Goal: Register for event/course: Sign up to attend an event or enroll in a course

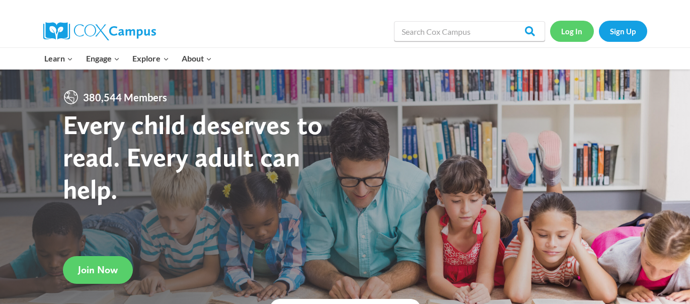
click at [565, 29] on link "Log In" at bounding box center [572, 31] width 44 height 21
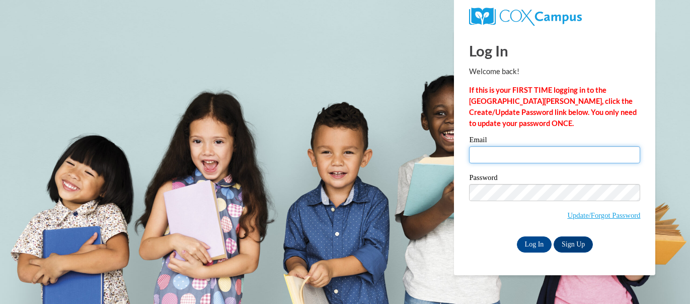
click at [514, 155] on input "Email" at bounding box center [554, 154] width 171 height 17
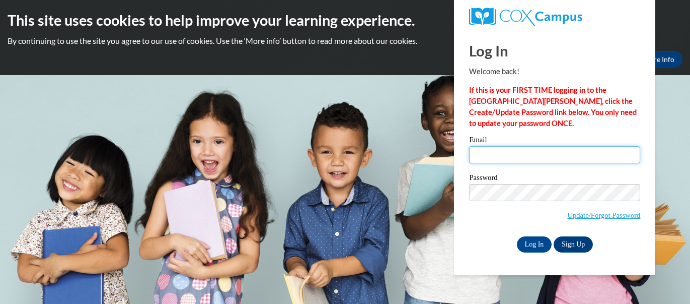
click at [514, 155] on input "Email" at bounding box center [554, 154] width 171 height 17
type input "cbusche@misd.k12.wi.us"
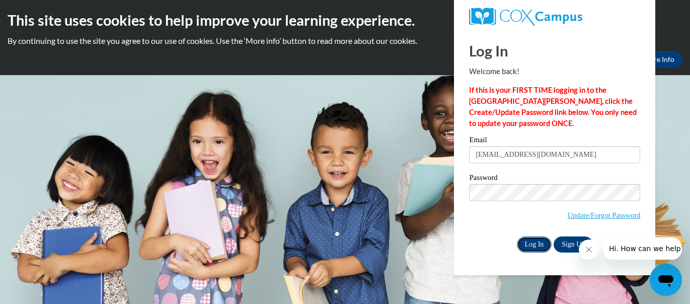
click at [534, 243] on input "Log In" at bounding box center [534, 244] width 35 height 16
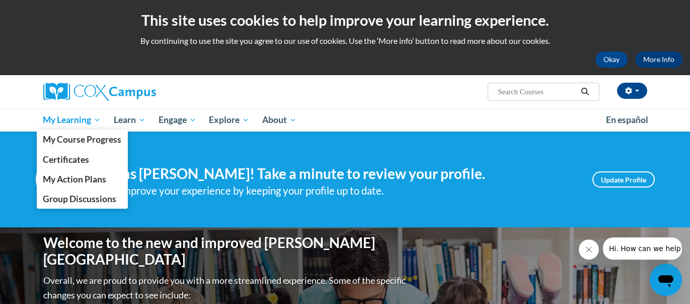
click at [67, 121] on span "My Learning" at bounding box center [72, 120] width 58 height 12
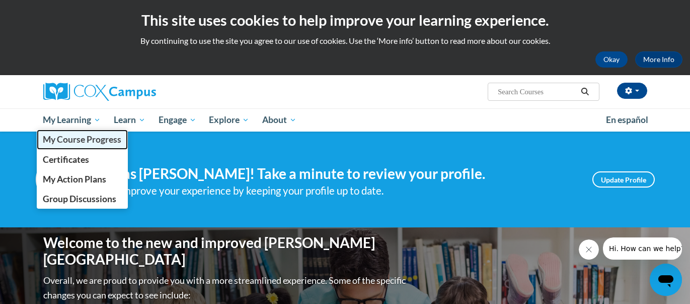
click at [72, 142] on span "My Course Progress" at bounding box center [82, 139] width 79 height 11
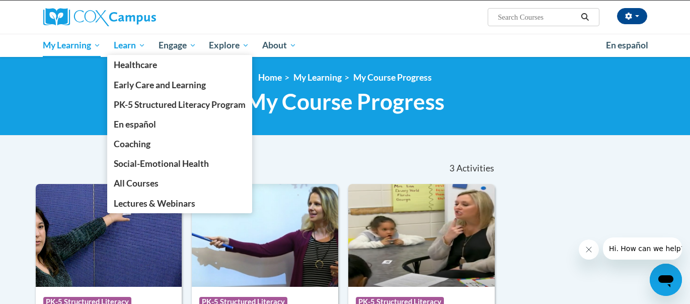
scroll to position [63, 0]
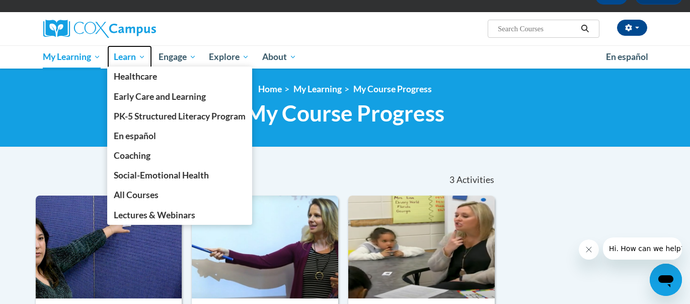
click at [135, 59] on span "Learn" at bounding box center [130, 57] width 32 height 12
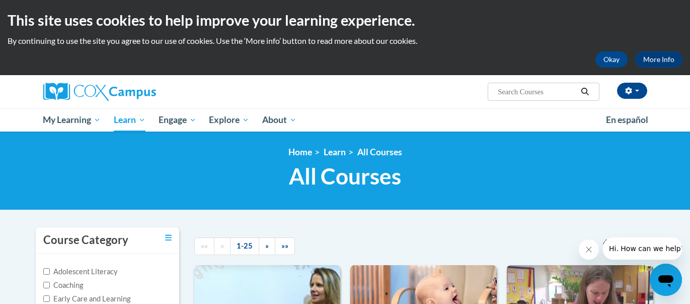
click at [526, 92] on input "Search..." at bounding box center [537, 92] width 81 height 12
type input "systematic and explicit"
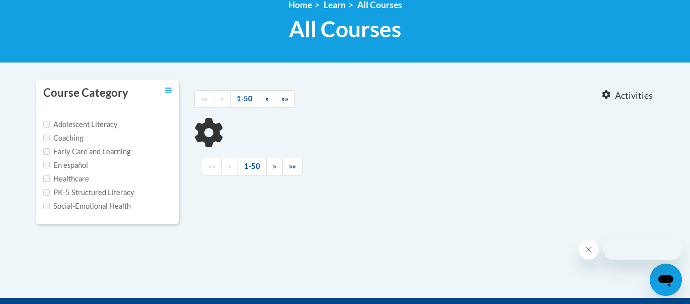
scroll to position [155, 0]
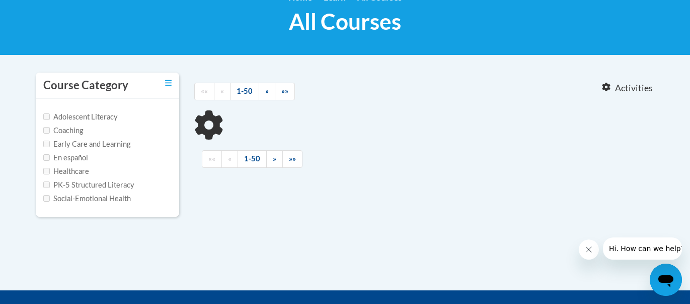
type input "systematic and explicit"
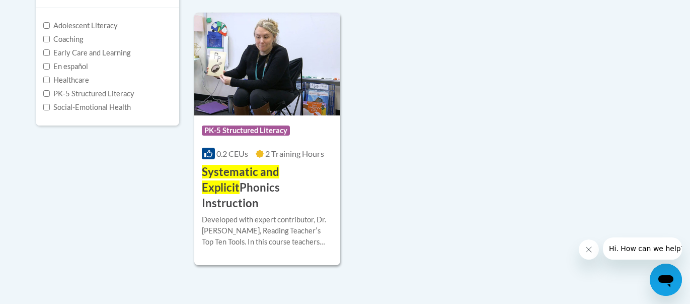
scroll to position [252, 0]
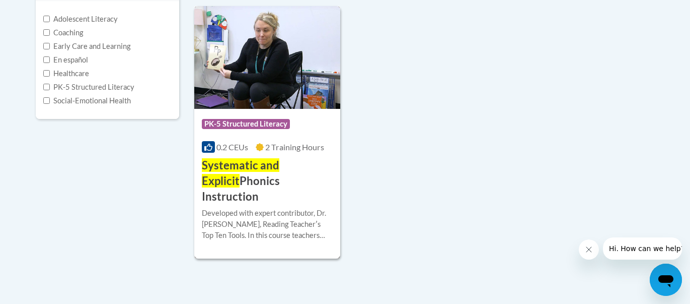
click at [248, 169] on span "Systematic and Explicit" at bounding box center [241, 172] width 78 height 29
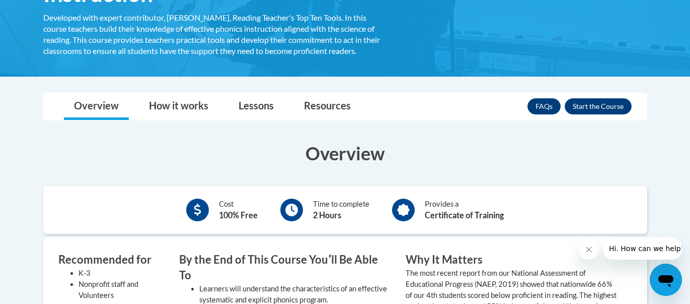
scroll to position [264, 0]
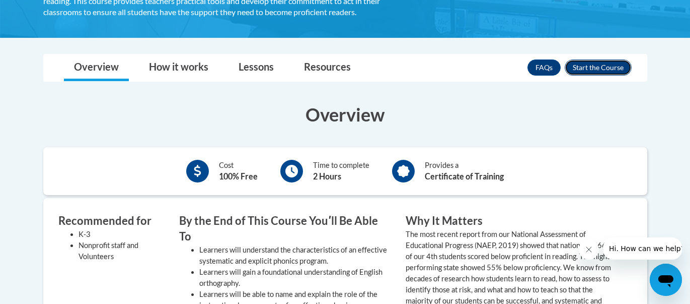
click at [600, 68] on button "Enroll" at bounding box center [598, 67] width 67 height 16
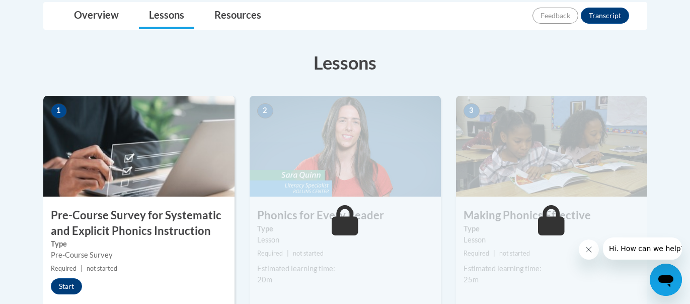
scroll to position [245, 0]
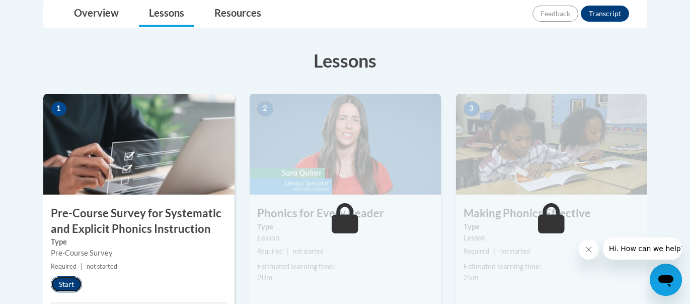
click at [60, 285] on button "Start" at bounding box center [66, 284] width 31 height 16
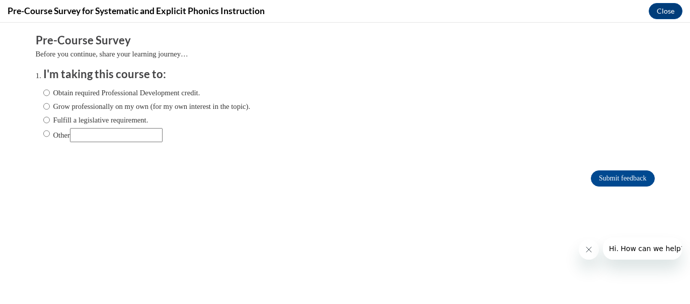
scroll to position [0, 0]
click at [45, 93] on input "Obtain required Professional Development credit." at bounding box center [46, 92] width 7 height 11
radio input "true"
click at [49, 94] on input "Obtain required Professional Development credit." at bounding box center [46, 92] width 7 height 11
click at [44, 95] on input "Obtain required Professional Development credit." at bounding box center [46, 92] width 7 height 11
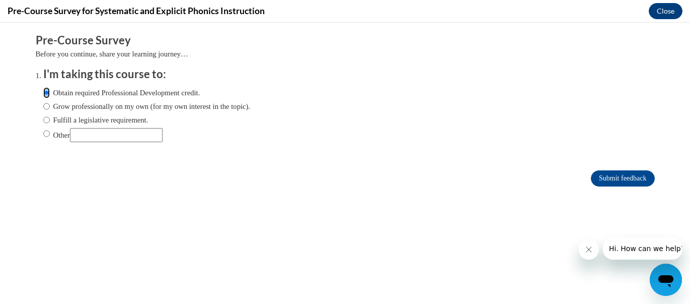
click at [44, 94] on input "Obtain required Professional Development credit." at bounding box center [46, 92] width 7 height 11
click at [44, 93] on input "Obtain required Professional Development credit." at bounding box center [46, 92] width 7 height 11
click at [49, 92] on input "Obtain required Professional Development credit." at bounding box center [46, 92] width 7 height 11
click at [53, 93] on label "Obtain required Professional Development credit." at bounding box center [121, 92] width 157 height 11
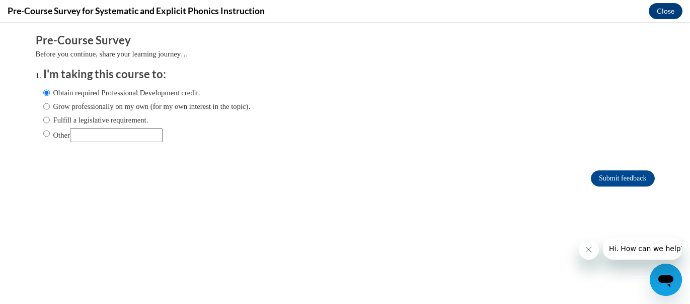
click at [50, 93] on input "Obtain required Professional Development credit." at bounding box center [46, 92] width 7 height 11
click at [65, 93] on label "Obtain required Professional Development credit." at bounding box center [121, 92] width 157 height 11
click at [50, 93] on input "Obtain required Professional Development credit." at bounding box center [46, 92] width 7 height 11
click at [50, 130] on label "Other" at bounding box center [102, 135] width 119 height 14
click at [50, 130] on input "Other" at bounding box center [46, 133] width 7 height 11
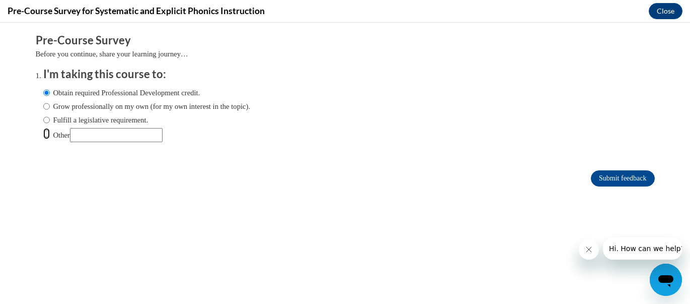
radio input "true"
click at [626, 179] on input "Submit feedback" at bounding box center [622, 178] width 63 height 16
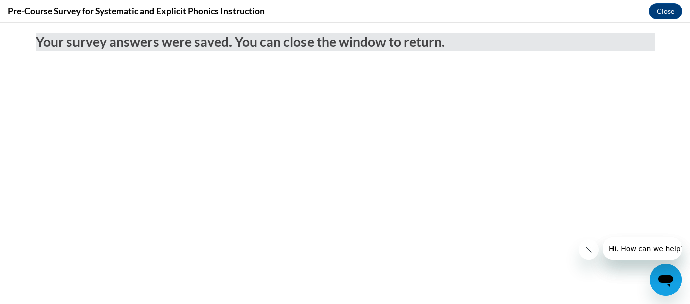
click at [583, 253] on button "Close message from company" at bounding box center [589, 249] width 20 height 20
click at [664, 11] on button "Close" at bounding box center [666, 11] width 34 height 16
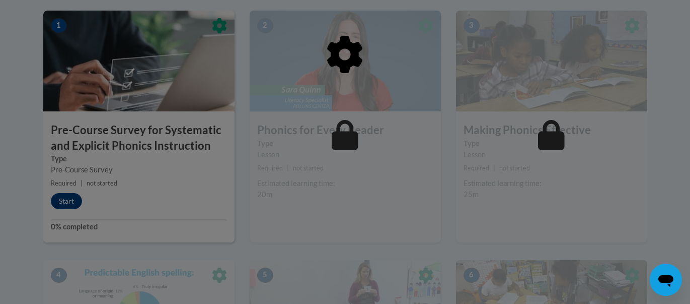
scroll to position [333, 0]
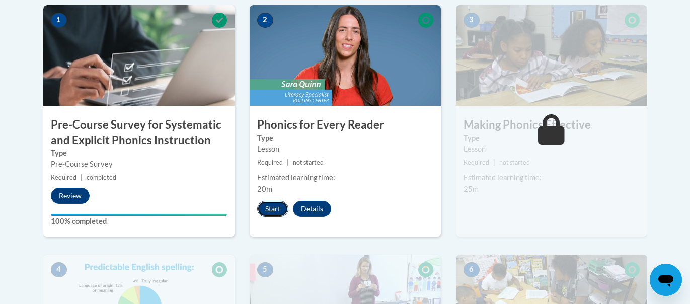
click at [279, 205] on button "Start" at bounding box center [272, 208] width 31 height 16
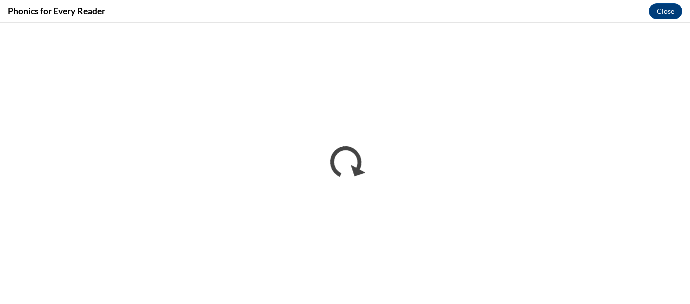
scroll to position [0, 0]
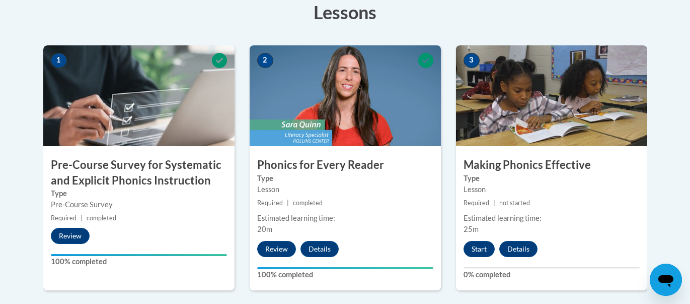
scroll to position [307, 0]
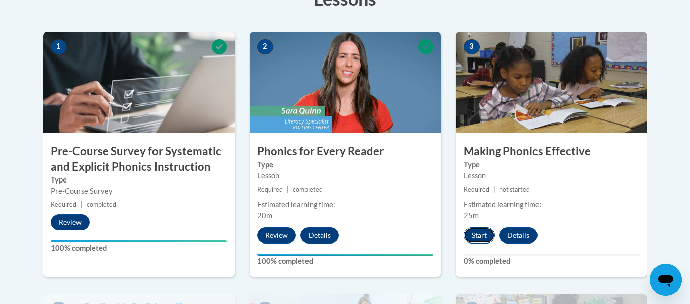
click at [483, 233] on button "Start" at bounding box center [479, 235] width 31 height 16
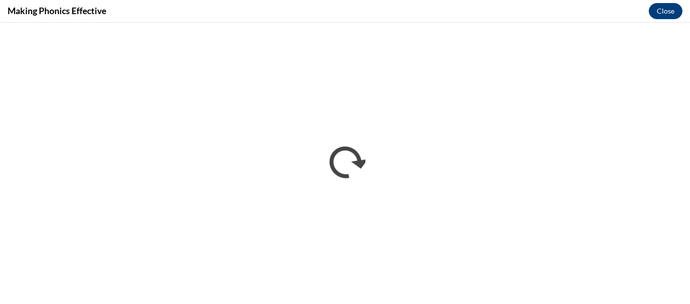
scroll to position [0, 0]
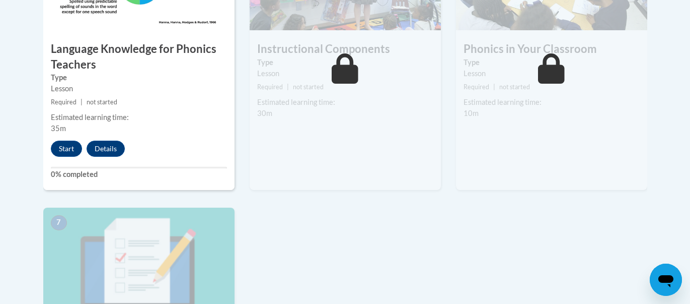
scroll to position [671, 0]
click at [62, 147] on button "Start" at bounding box center [66, 148] width 31 height 16
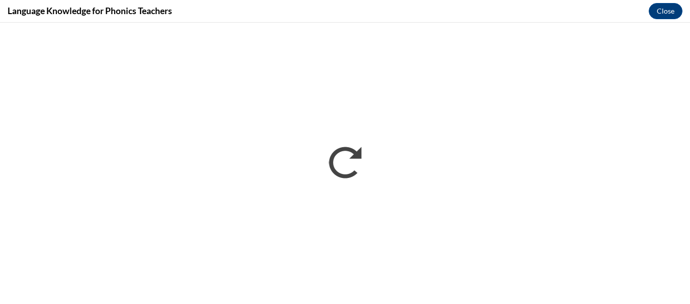
scroll to position [0, 0]
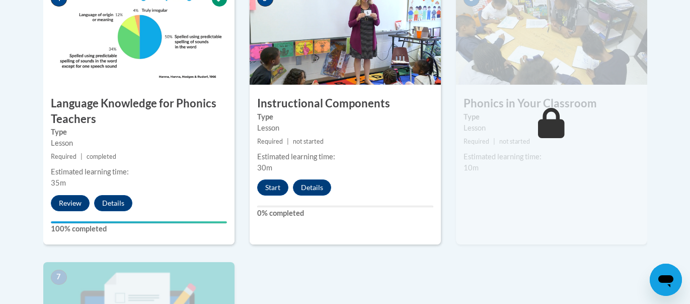
scroll to position [631, 0]
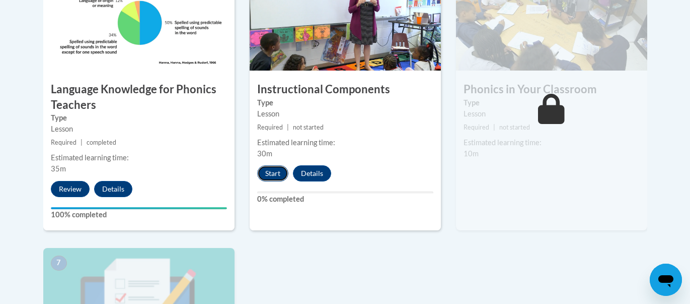
click at [274, 173] on button "Start" at bounding box center [272, 173] width 31 height 16
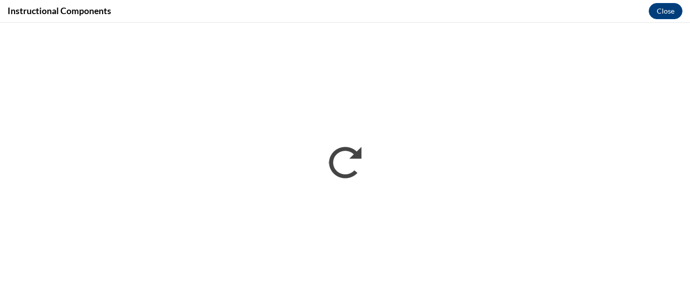
scroll to position [0, 0]
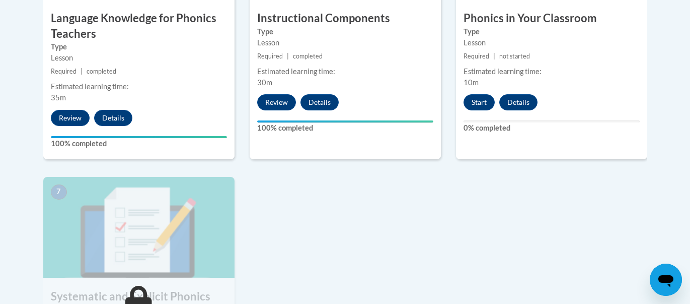
scroll to position [551, 0]
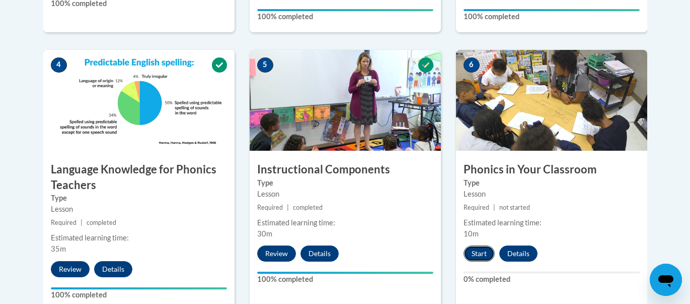
click at [485, 252] on button "Start" at bounding box center [479, 253] width 31 height 16
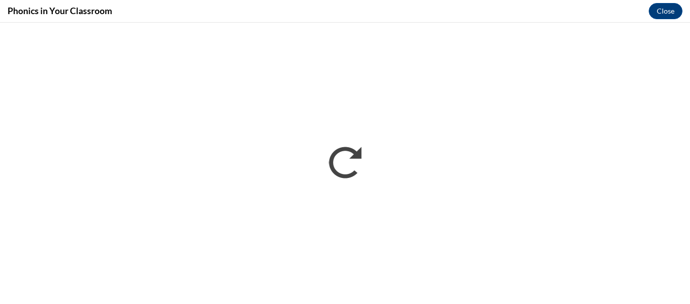
scroll to position [0, 0]
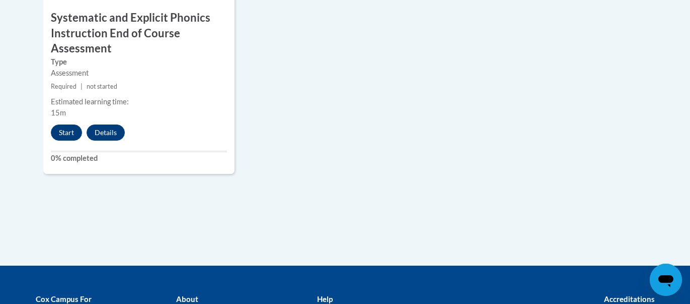
scroll to position [997, 0]
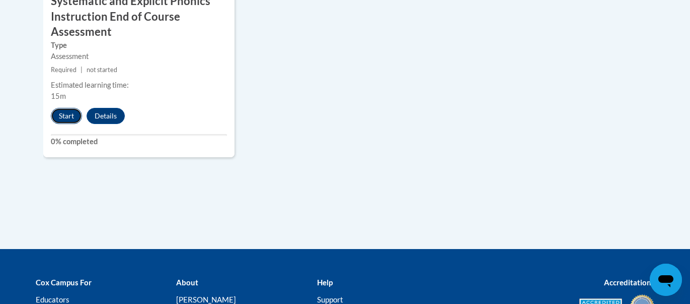
click at [61, 117] on button "Start" at bounding box center [66, 116] width 31 height 16
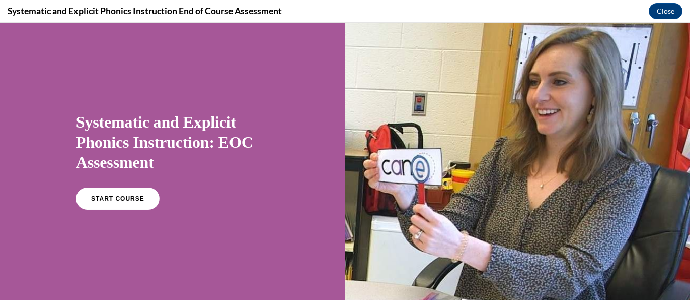
scroll to position [0, 0]
click at [126, 199] on span "START COURSE" at bounding box center [118, 199] width 56 height 8
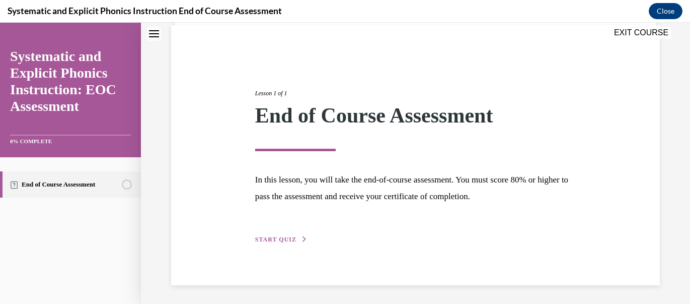
scroll to position [76, 0]
click at [277, 236] on div "Lesson 1 of 1 End of Course Assessment In this lesson, you will take the end-of…" at bounding box center [416, 153] width 336 height 179
click at [302, 236] on icon "button" at bounding box center [305, 238] width 6 height 6
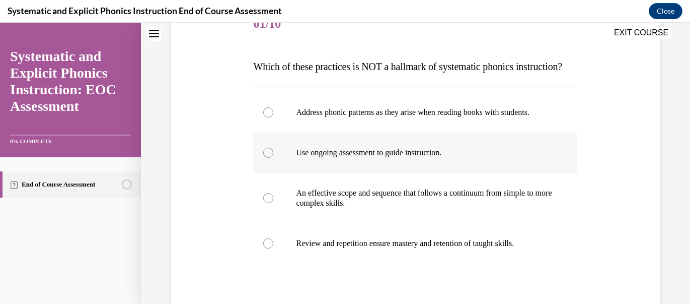
scroll to position [130, 0]
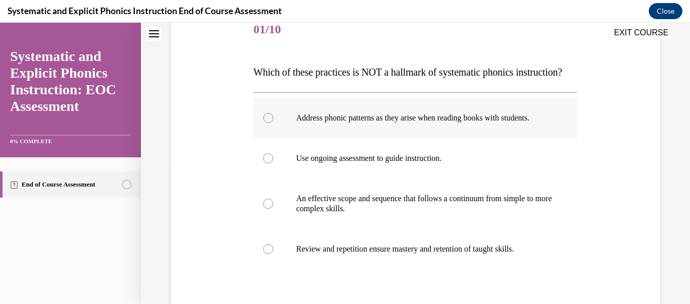
click at [272, 123] on div at bounding box center [268, 118] width 10 height 10
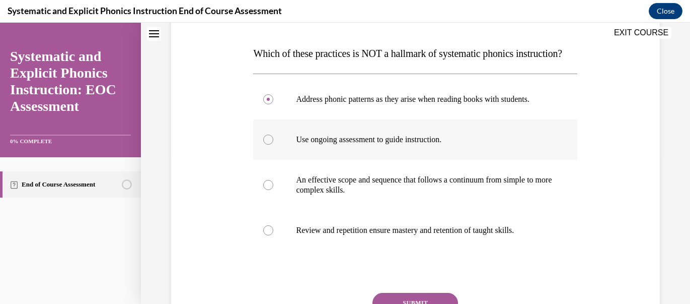
scroll to position [243, 0]
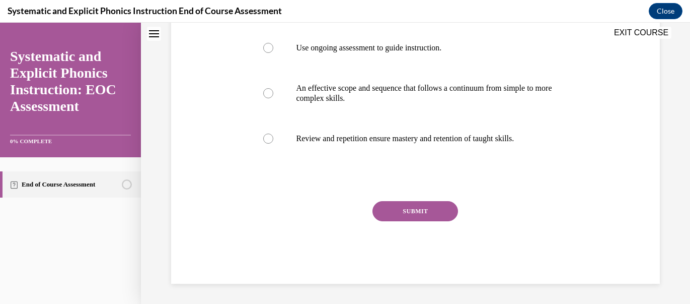
click at [428, 221] on button "SUBMIT" at bounding box center [416, 211] width 86 height 20
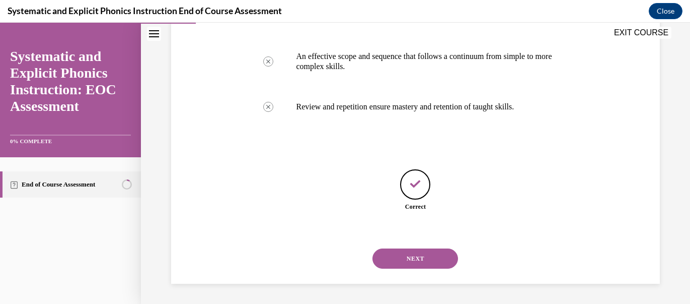
scroll to position [291, 0]
click at [420, 256] on button "NEXT" at bounding box center [416, 258] width 86 height 20
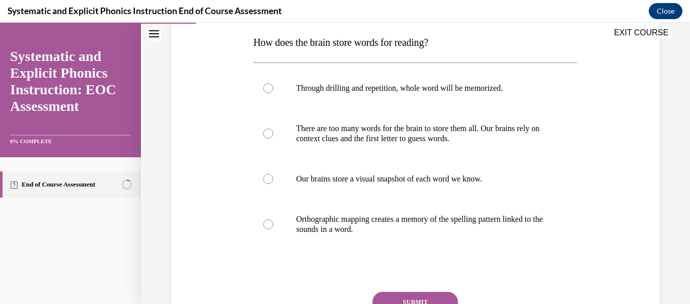
scroll to position [165, 0]
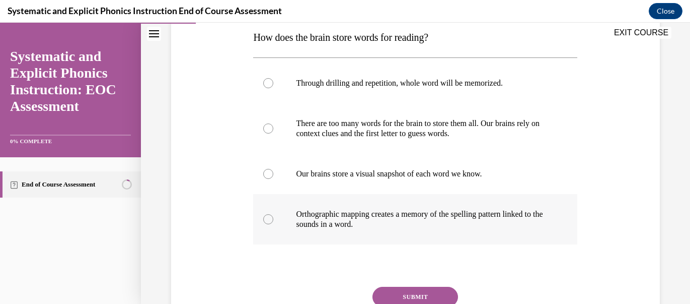
click at [268, 219] on div at bounding box center [268, 219] width 10 height 10
click at [406, 297] on button "SUBMIT" at bounding box center [416, 296] width 86 height 20
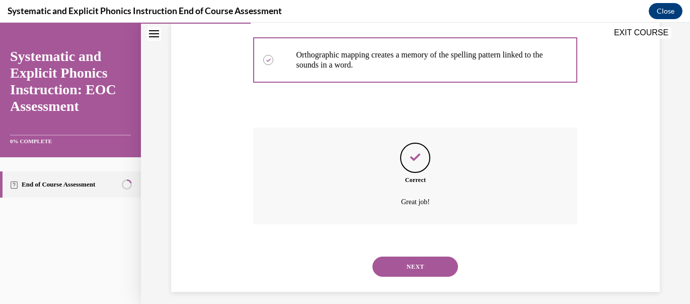
scroll to position [331, 0]
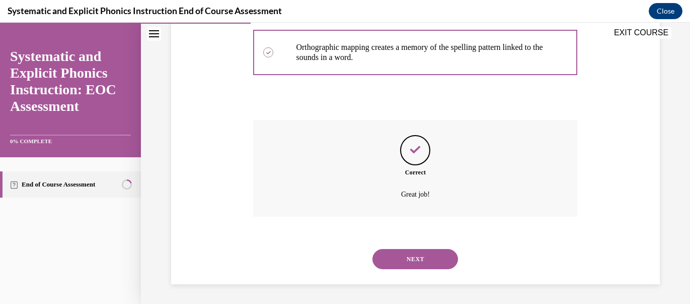
click at [429, 253] on button "NEXT" at bounding box center [416, 259] width 86 height 20
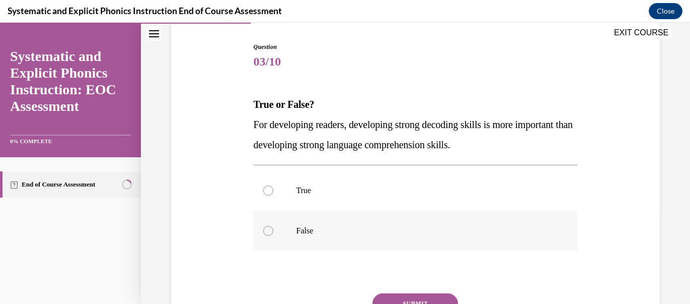
scroll to position [98, 0]
click at [271, 230] on div at bounding box center [268, 230] width 10 height 10
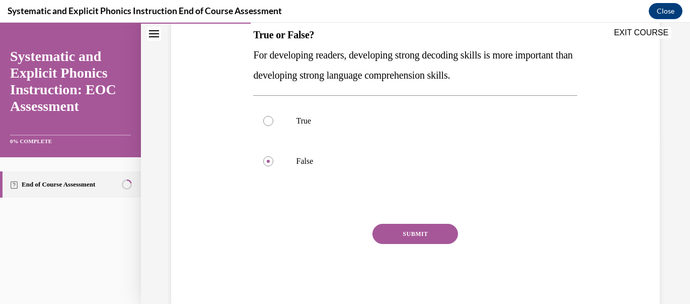
click at [405, 234] on button "SUBMIT" at bounding box center [416, 234] width 86 height 20
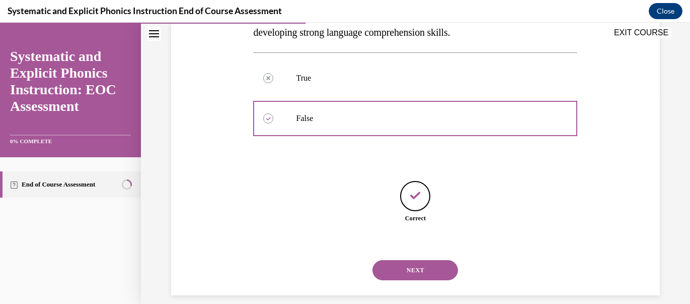
scroll to position [221, 0]
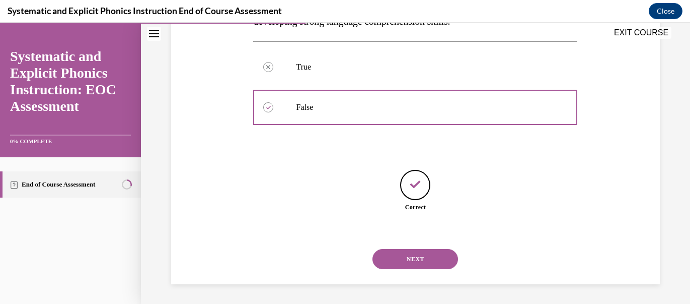
click at [415, 260] on button "NEXT" at bounding box center [416, 259] width 86 height 20
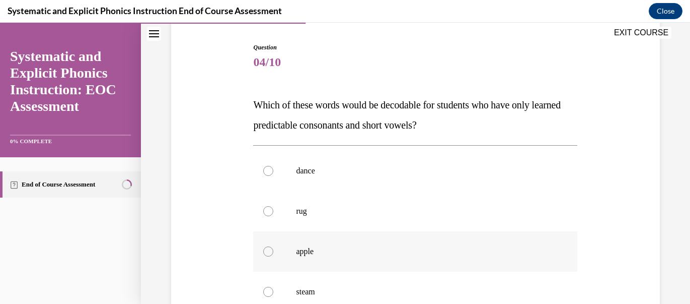
scroll to position [120, 0]
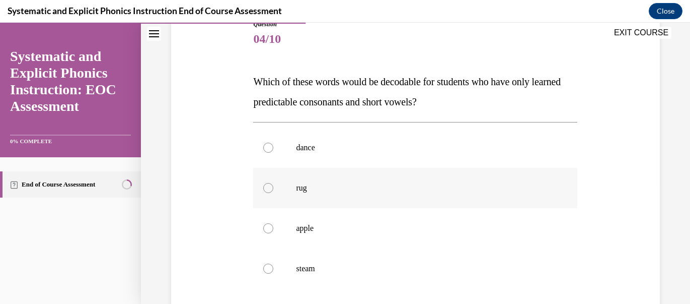
click at [266, 187] on div at bounding box center [268, 188] width 10 height 10
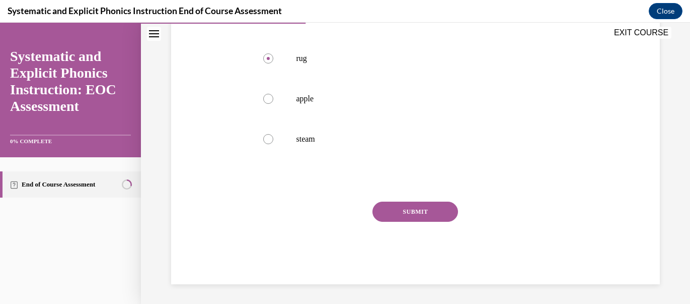
click at [391, 211] on button "SUBMIT" at bounding box center [416, 211] width 86 height 20
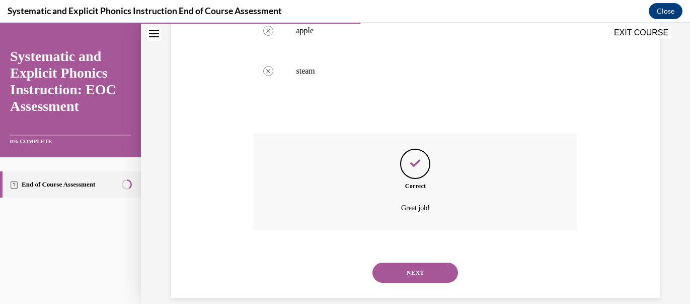
scroll to position [331, 0]
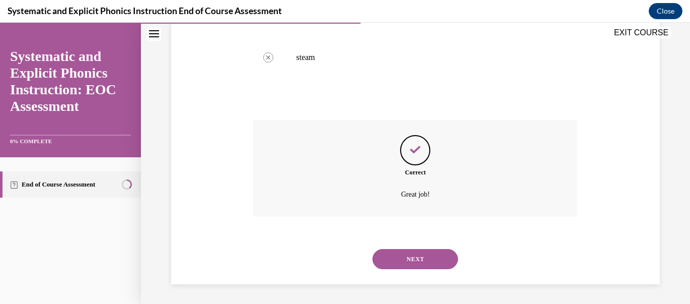
click at [414, 260] on button "NEXT" at bounding box center [416, 259] width 86 height 20
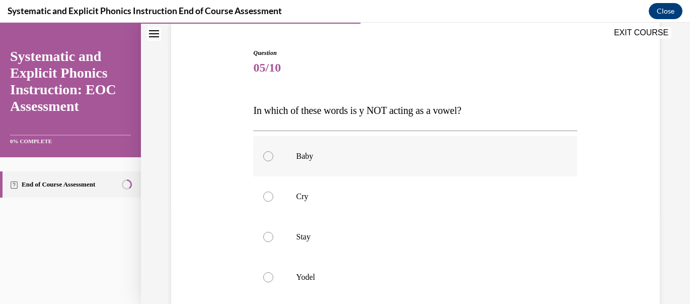
scroll to position [93, 0]
click at [268, 278] on div at bounding box center [268, 276] width 10 height 10
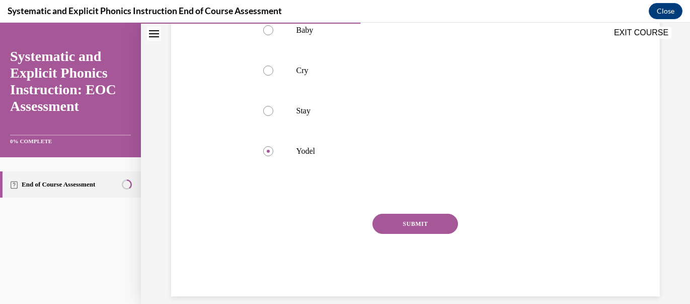
click at [417, 226] on button "SUBMIT" at bounding box center [416, 223] width 86 height 20
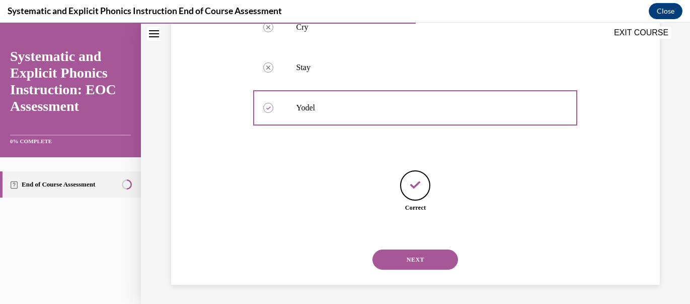
scroll to position [261, 0]
click at [401, 257] on button "NEXT" at bounding box center [416, 259] width 86 height 20
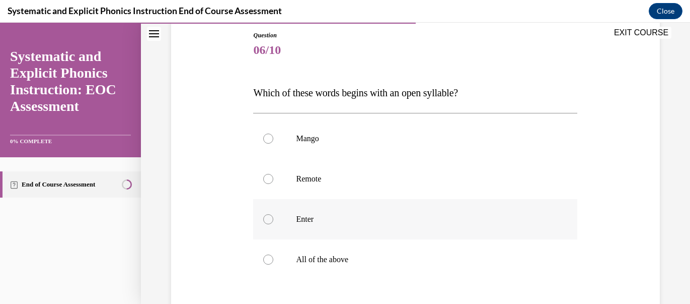
scroll to position [125, 0]
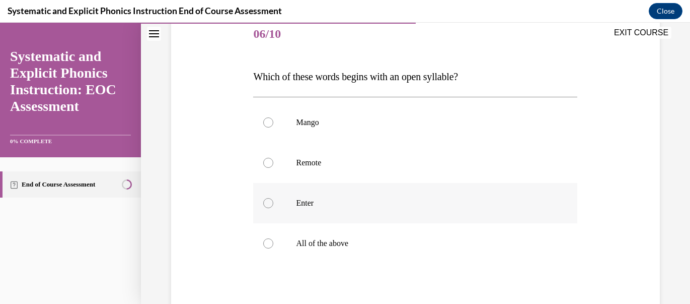
click at [268, 203] on div at bounding box center [268, 203] width 10 height 10
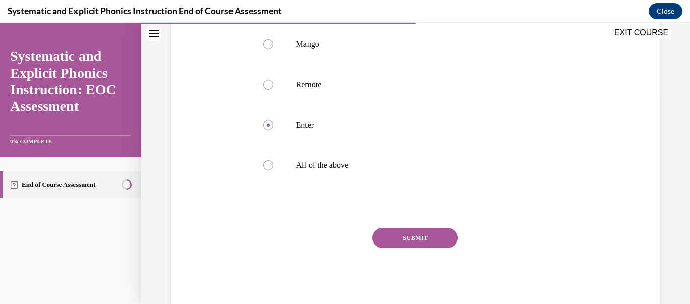
click at [414, 240] on button "SUBMIT" at bounding box center [416, 238] width 86 height 20
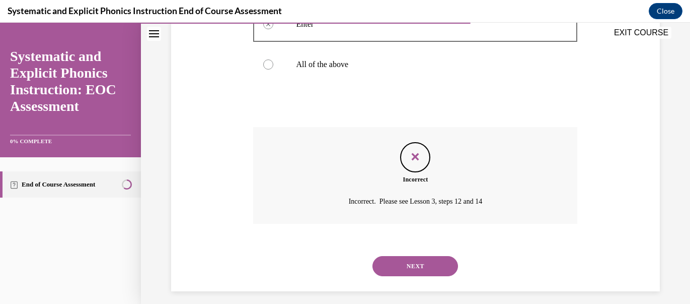
scroll to position [311, 0]
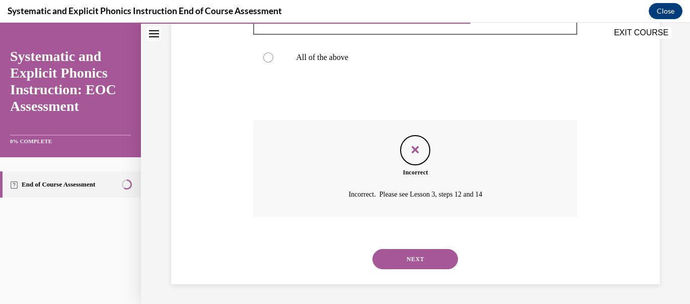
click at [406, 261] on button "NEXT" at bounding box center [416, 259] width 86 height 20
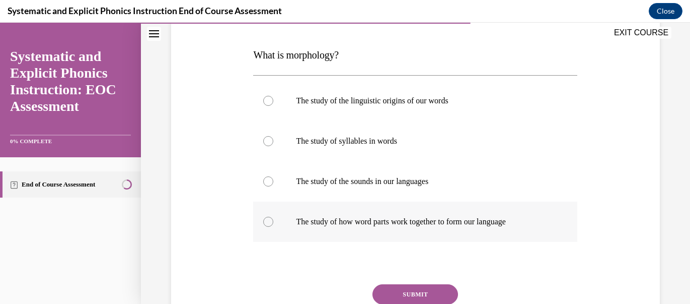
scroll to position [152, 0]
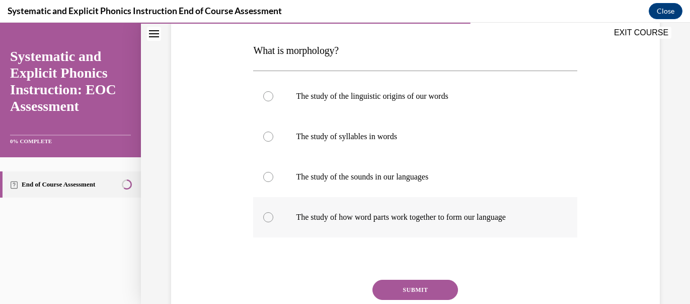
click at [269, 218] on div at bounding box center [268, 217] width 10 height 10
click at [409, 287] on button "SUBMIT" at bounding box center [416, 289] width 86 height 20
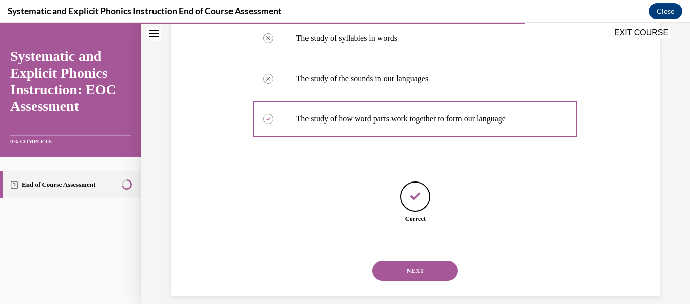
scroll to position [261, 0]
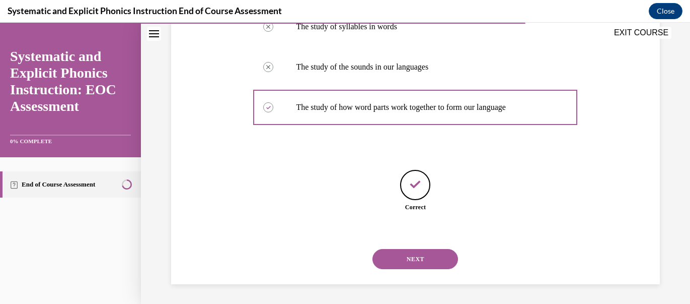
click at [409, 263] on button "NEXT" at bounding box center [416, 259] width 86 height 20
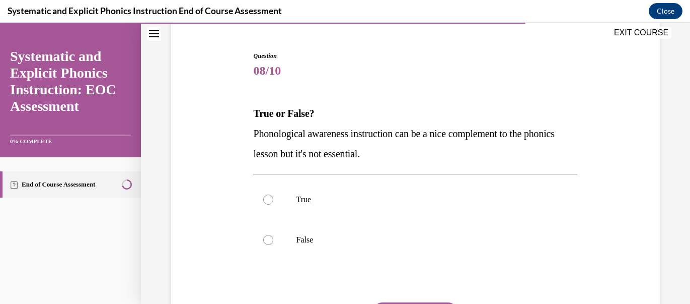
scroll to position [93, 0]
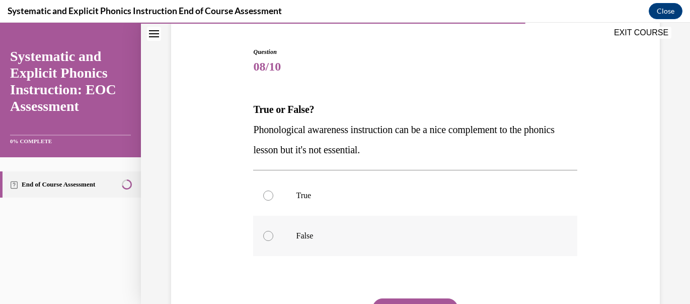
click at [269, 237] on div at bounding box center [268, 236] width 10 height 10
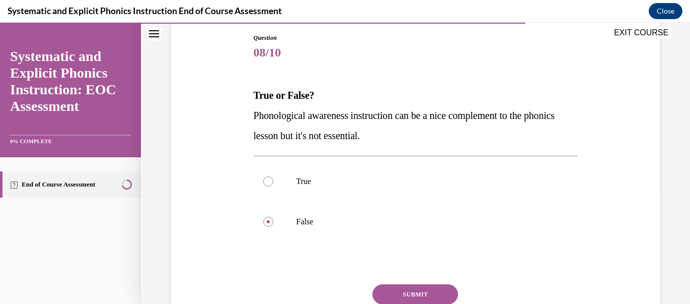
scroll to position [190, 0]
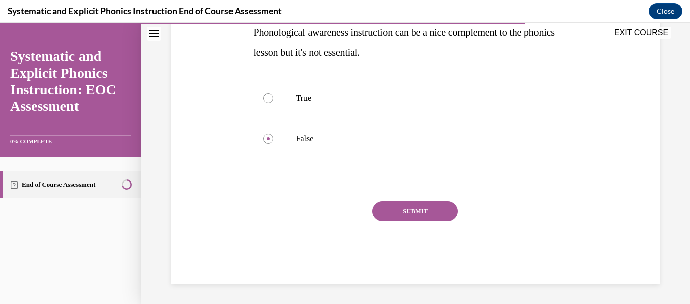
click at [399, 211] on button "SUBMIT" at bounding box center [416, 211] width 86 height 20
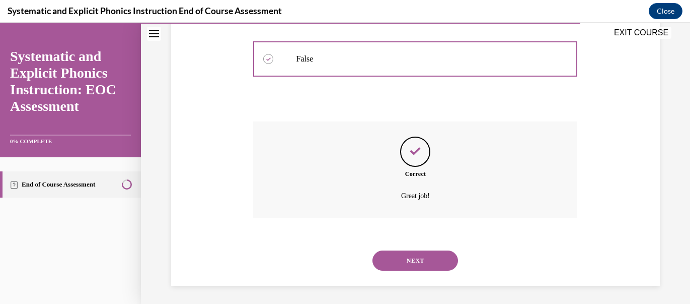
scroll to position [271, 0]
click at [410, 255] on button "NEXT" at bounding box center [416, 259] width 86 height 20
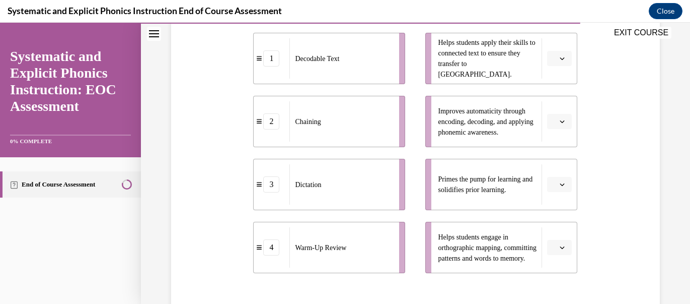
scroll to position [235, 0]
click at [563, 187] on span "button" at bounding box center [562, 184] width 7 height 7
click at [562, 289] on div "4" at bounding box center [558, 286] width 25 height 20
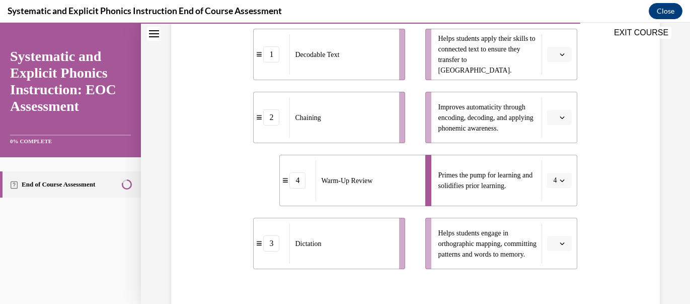
scroll to position [240, 0]
click at [562, 113] on span "button" at bounding box center [562, 116] width 7 height 7
click at [556, 172] on div "2" at bounding box center [558, 178] width 25 height 20
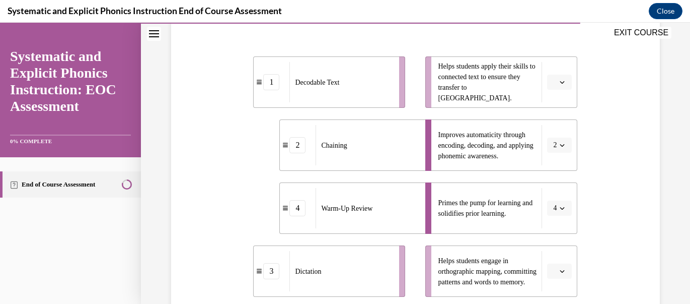
scroll to position [203, 0]
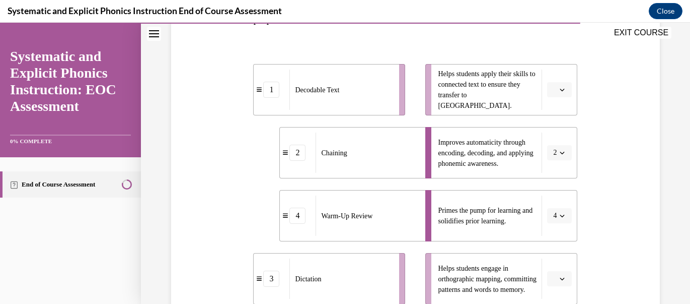
click at [558, 89] on button "button" at bounding box center [559, 89] width 25 height 15
click at [559, 135] on div "1" at bounding box center [558, 132] width 25 height 20
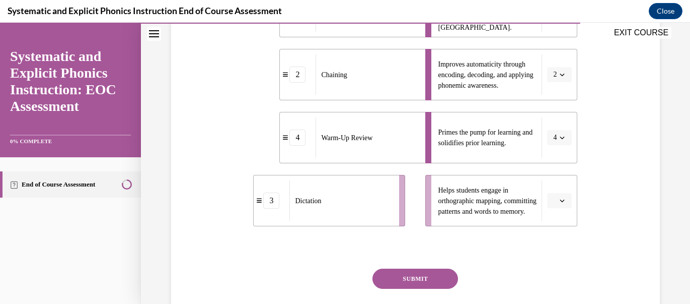
scroll to position [285, 0]
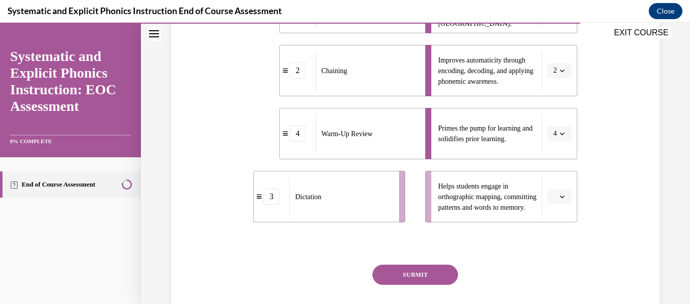
click at [566, 193] on button "button" at bounding box center [559, 196] width 25 height 15
click at [552, 152] on div "3" at bounding box center [558, 153] width 25 height 20
click at [436, 273] on button "SUBMIT" at bounding box center [416, 274] width 86 height 20
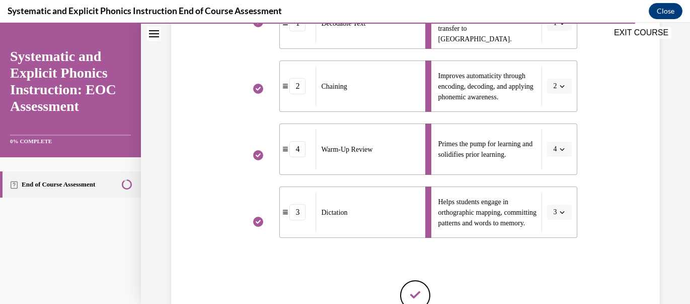
scroll to position [381, 0]
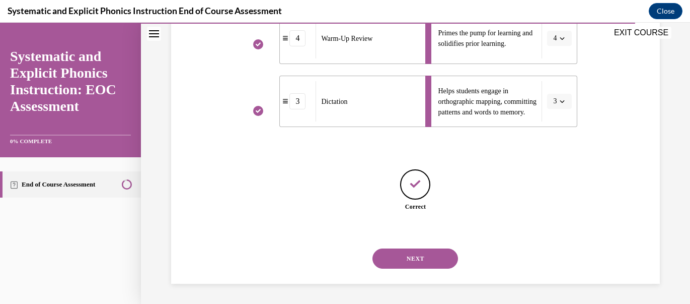
click at [445, 262] on button "NEXT" at bounding box center [416, 258] width 86 height 20
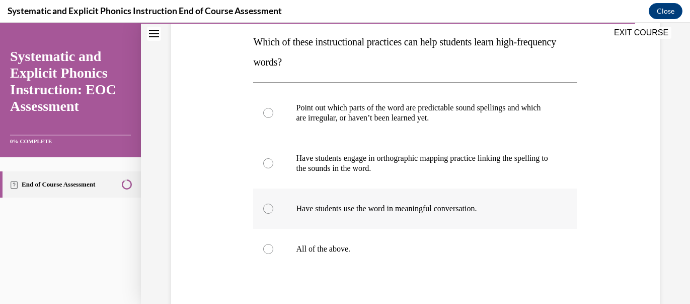
scroll to position [161, 0]
click at [270, 250] on div at bounding box center [268, 248] width 10 height 10
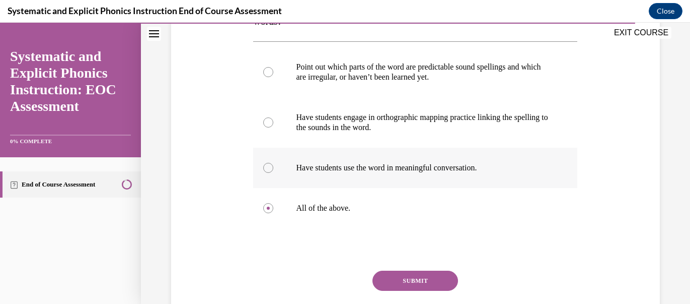
scroll to position [270, 0]
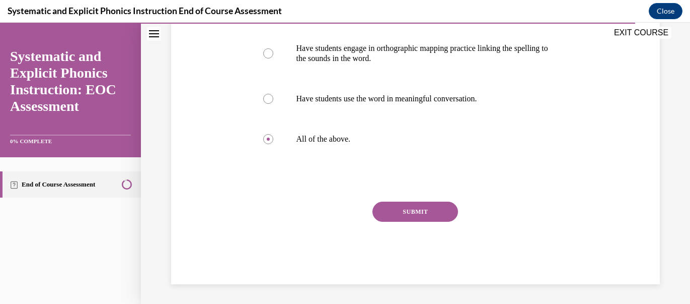
click at [422, 209] on button "SUBMIT" at bounding box center [416, 211] width 86 height 20
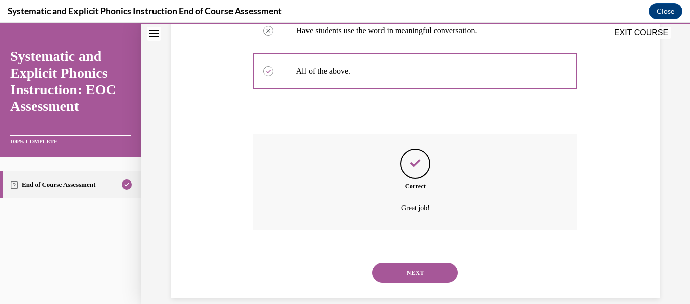
scroll to position [351, 0]
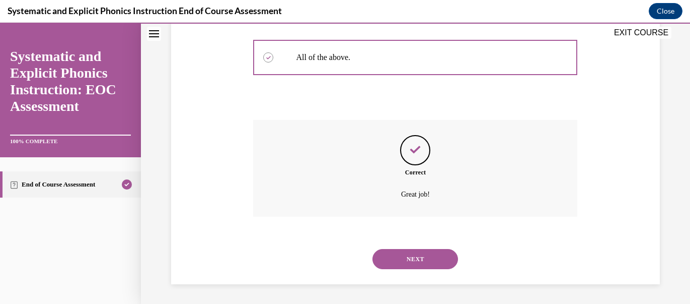
click at [448, 262] on button "NEXT" at bounding box center [416, 259] width 86 height 20
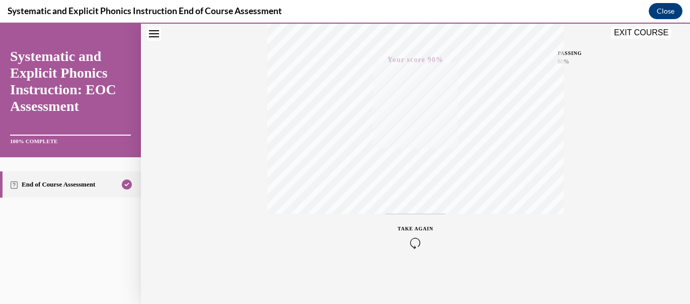
scroll to position [230, 0]
click at [640, 37] on button "EXIT COURSE" at bounding box center [641, 33] width 60 height 12
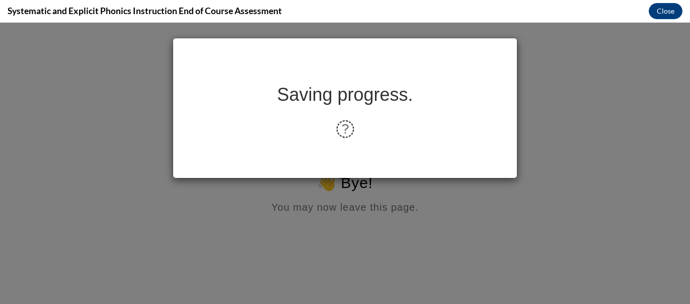
scroll to position [0, 0]
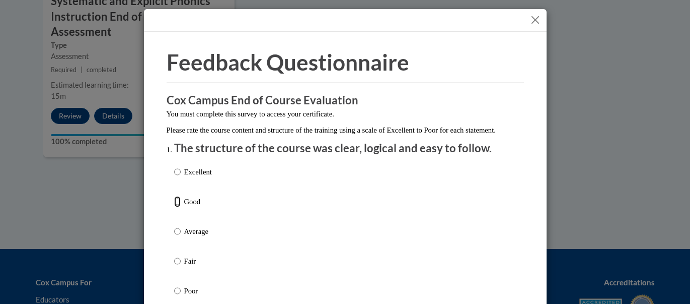
click at [180, 207] on input "Good" at bounding box center [177, 201] width 7 height 11
radio input "true"
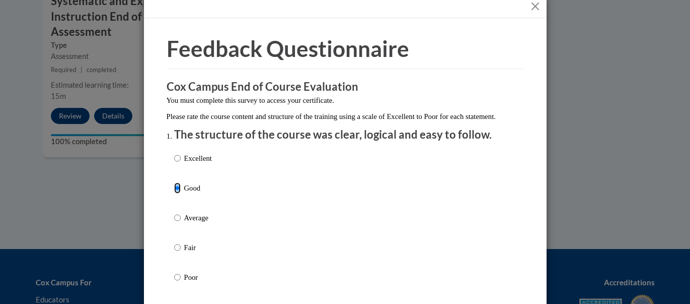
scroll to position [15, 0]
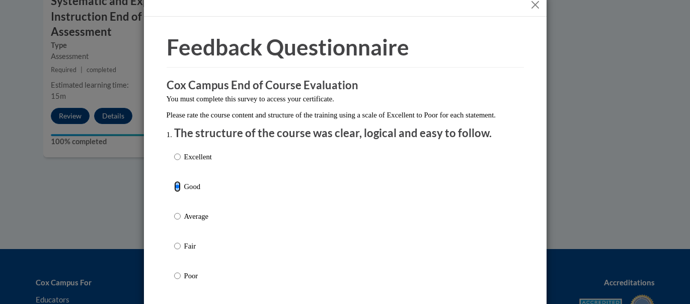
click at [176, 192] on input "Good" at bounding box center [177, 186] width 7 height 11
click at [187, 192] on p "Good" at bounding box center [198, 186] width 28 height 11
click at [181, 192] on input "Good" at bounding box center [177, 186] width 7 height 11
click at [187, 192] on p "Good" at bounding box center [198, 186] width 28 height 11
click at [181, 192] on input "Good" at bounding box center [177, 186] width 7 height 11
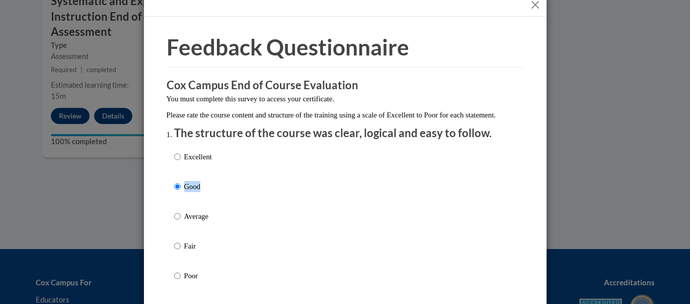
click at [190, 192] on p "Good" at bounding box center [198, 186] width 28 height 11
click at [181, 192] on input "Good" at bounding box center [177, 186] width 7 height 11
click at [190, 192] on p "Good" at bounding box center [198, 186] width 28 height 11
click at [181, 192] on input "Good" at bounding box center [177, 186] width 7 height 11
click at [190, 192] on p "Good" at bounding box center [198, 186] width 28 height 11
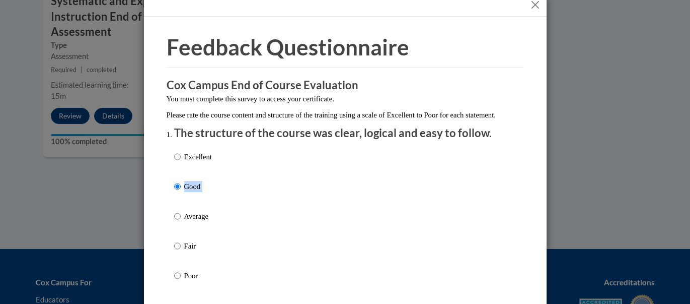
click at [181, 192] on input "Good" at bounding box center [177, 186] width 7 height 11
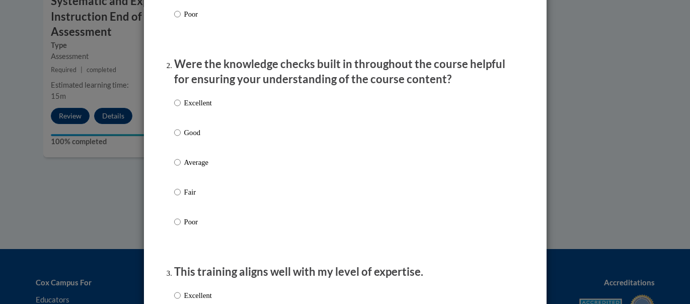
scroll to position [277, 0]
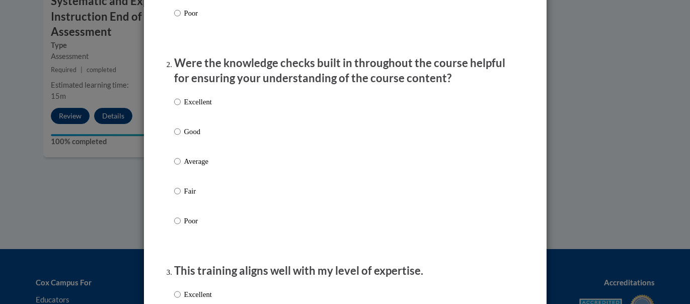
click at [187, 137] on p "Good" at bounding box center [198, 131] width 28 height 11
click at [181, 137] on input "Good" at bounding box center [177, 131] width 7 height 11
radio input "true"
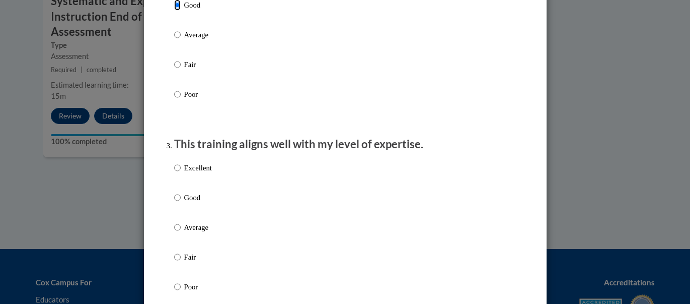
scroll to position [430, 0]
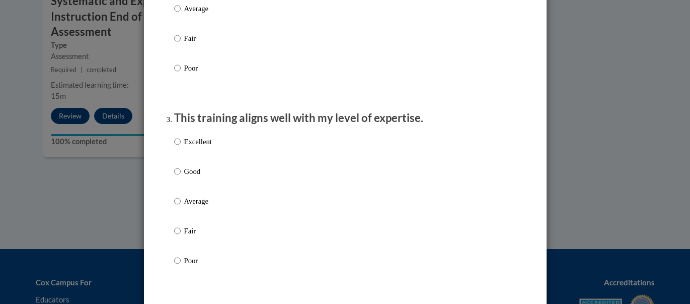
click at [189, 177] on p "Good" at bounding box center [198, 171] width 28 height 11
click at [181, 177] on input "Good" at bounding box center [177, 171] width 7 height 11
radio input "true"
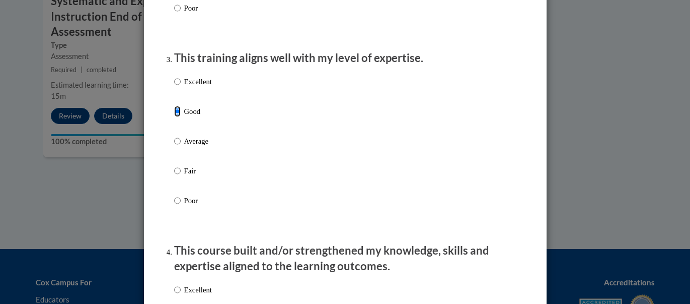
scroll to position [651, 0]
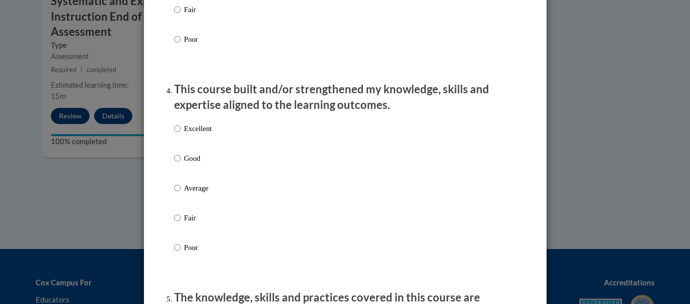
click at [192, 164] on p "Good" at bounding box center [198, 158] width 28 height 11
click at [181, 164] on input "Good" at bounding box center [177, 158] width 7 height 11
radio input "true"
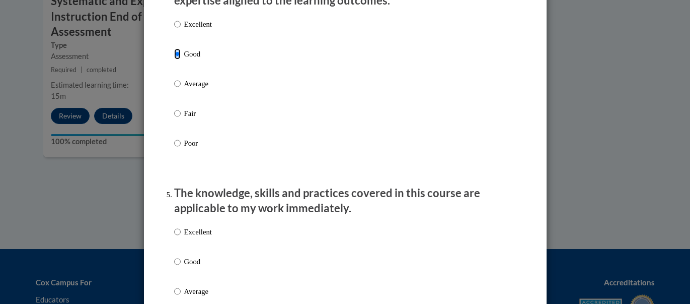
scroll to position [859, 0]
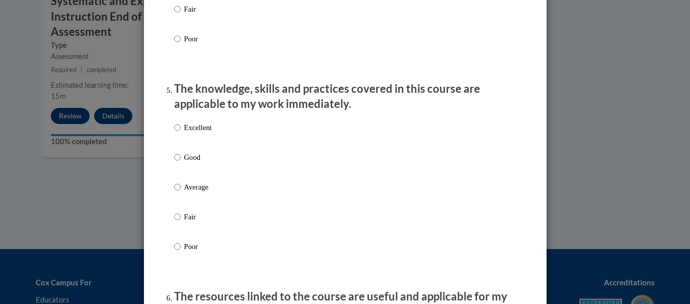
click at [197, 163] on p "Good" at bounding box center [198, 157] width 28 height 11
click at [181, 163] on input "Good" at bounding box center [177, 157] width 7 height 11
radio input "true"
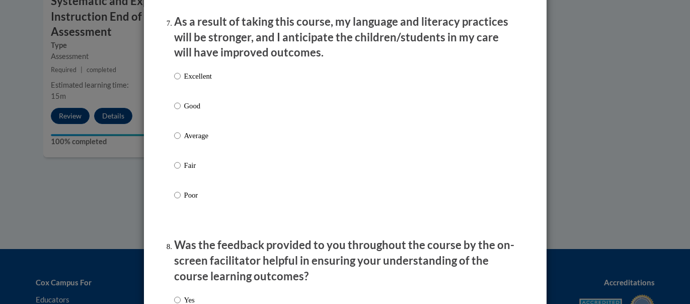
scroll to position [1349, 0]
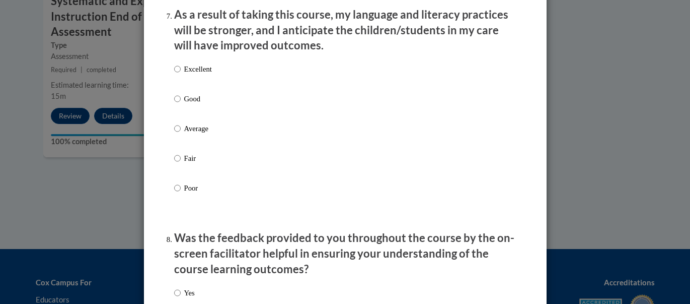
click at [196, 104] on p "Good" at bounding box center [198, 98] width 28 height 11
click at [181, 104] on input "Good" at bounding box center [177, 98] width 7 height 11
radio input "true"
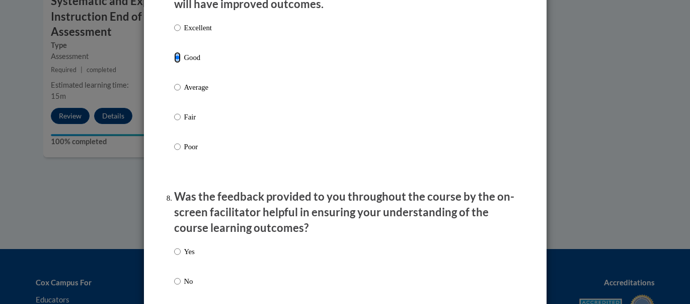
scroll to position [1463, 0]
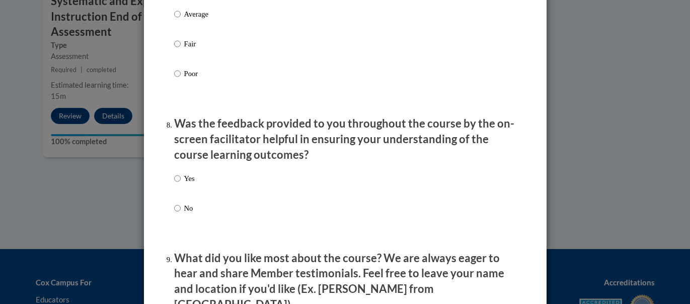
click at [182, 191] on label "Yes" at bounding box center [184, 186] width 21 height 27
click at [181, 184] on input "Yes" at bounding box center [177, 178] width 7 height 11
radio input "true"
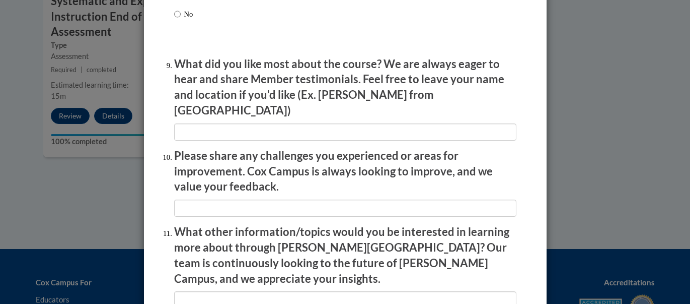
scroll to position [1795, 0]
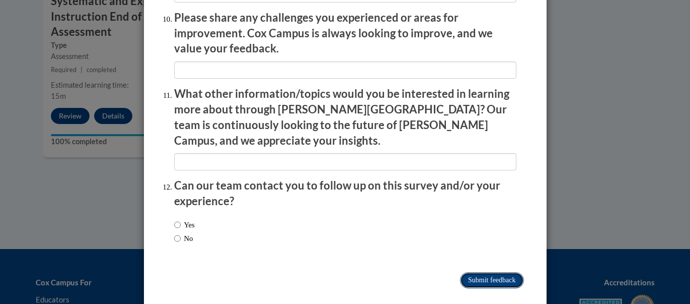
click at [498, 272] on input "Submit feedback" at bounding box center [491, 280] width 63 height 16
click at [497, 272] on input "Submitting" at bounding box center [491, 280] width 63 height 16
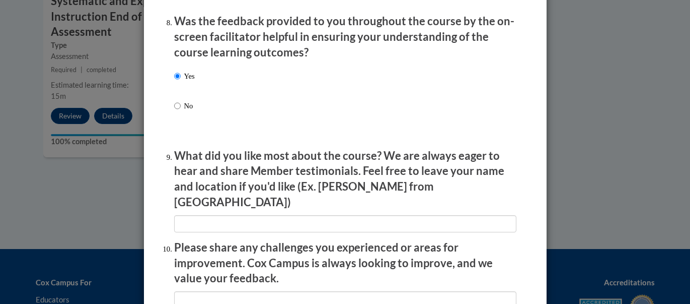
scroll to position [1564, 0]
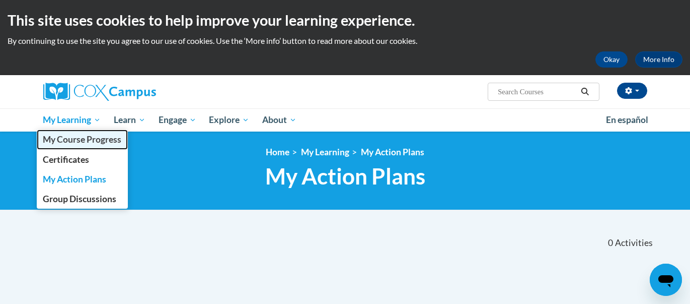
click at [62, 141] on span "My Course Progress" at bounding box center [82, 139] width 79 height 11
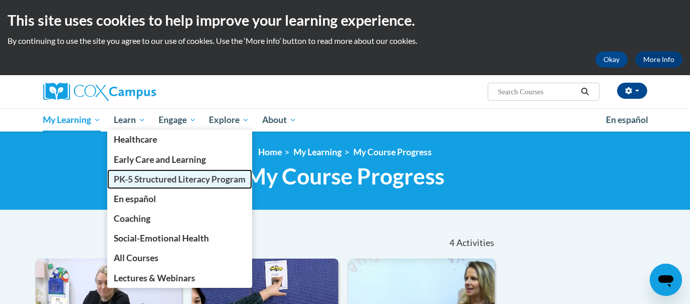
click at [158, 179] on span "PK-5 Structured Literacy Program" at bounding box center [180, 179] width 132 height 11
